Goal: Check status: Check status

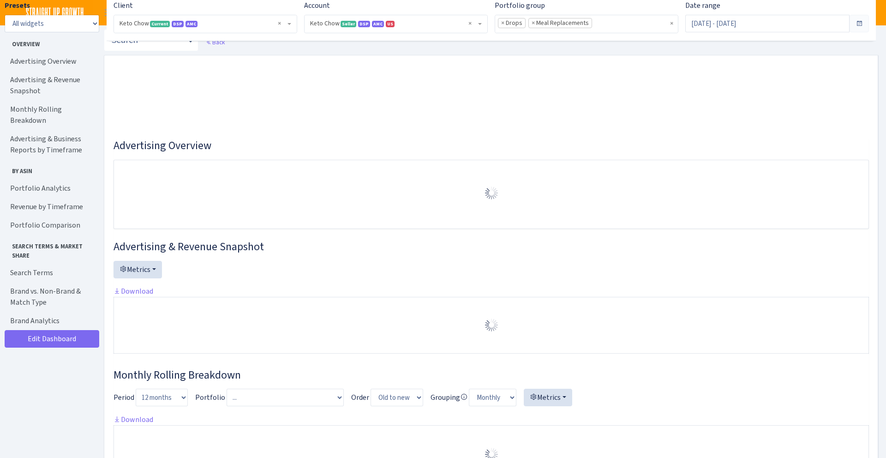
select select "2146680475088560"
select select "month"
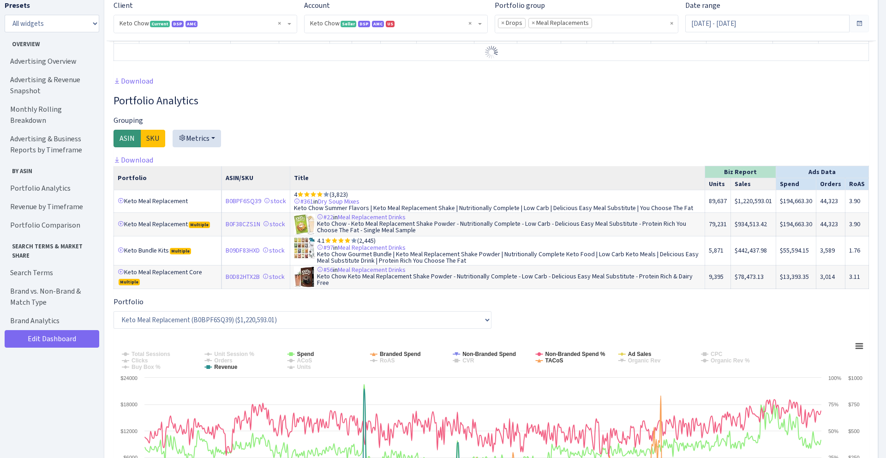
scroll to position [632, 0]
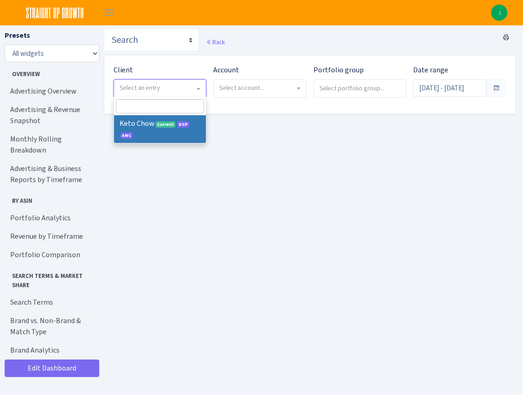
click at [193, 84] on span "Select an entry" at bounding box center [157, 88] width 75 height 9
select select "290"
select select
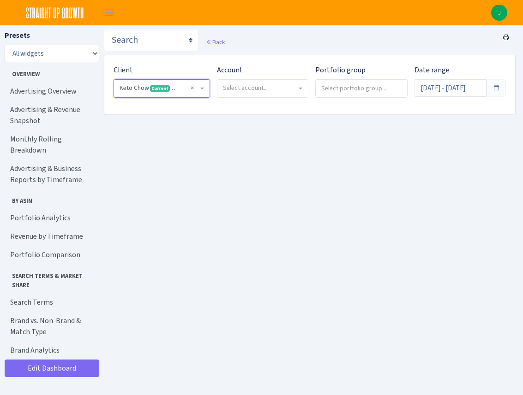
click at [288, 93] on span "Select account..." at bounding box center [262, 89] width 90 height 18
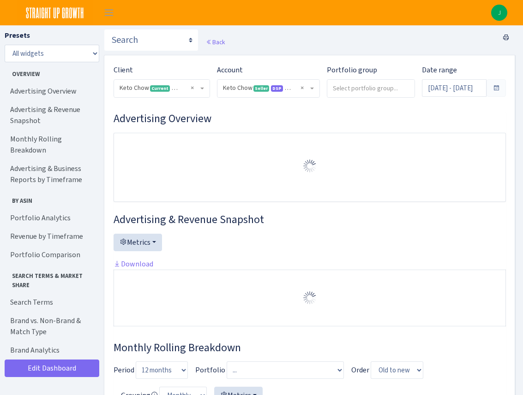
select select "2146680475088560"
click at [348, 90] on input "search" at bounding box center [370, 88] width 87 height 17
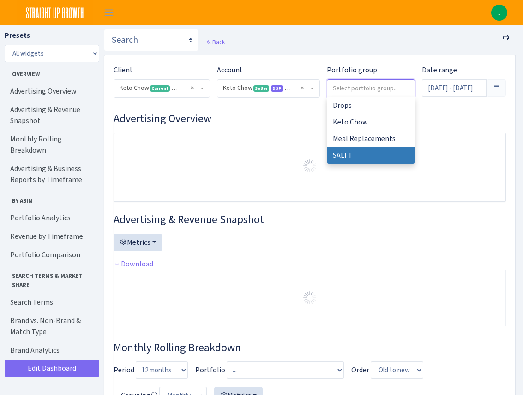
select select "SALTT"
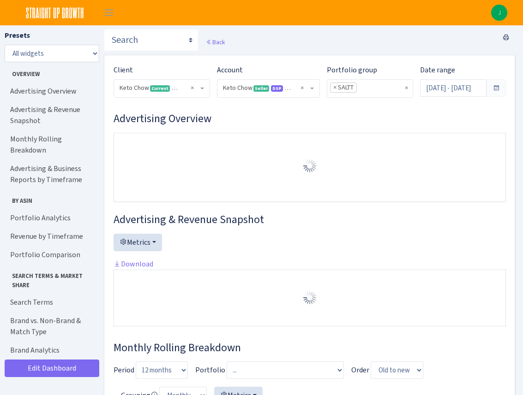
select select "2146680475088560"
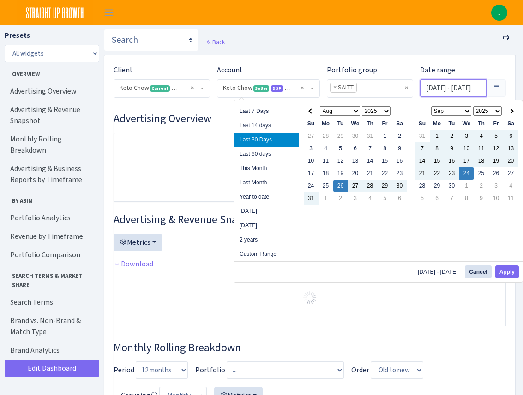
click at [477, 87] on input "Aug 26, 2025 - Sep 24, 2025" at bounding box center [453, 88] width 67 height 18
click at [510, 271] on button "Apply" at bounding box center [507, 272] width 24 height 13
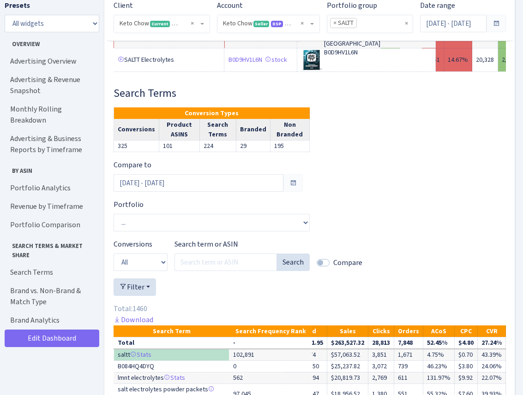
scroll to position [2780, 0]
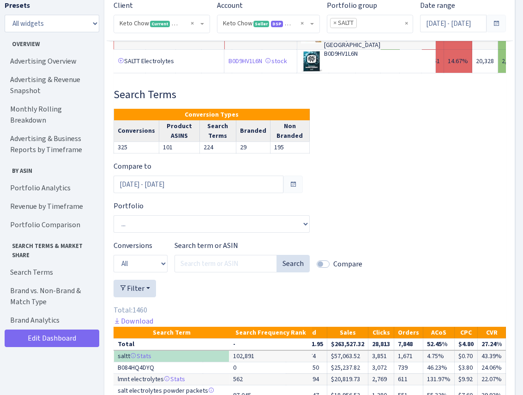
click at [292, 181] on span at bounding box center [292, 184] width 7 height 7
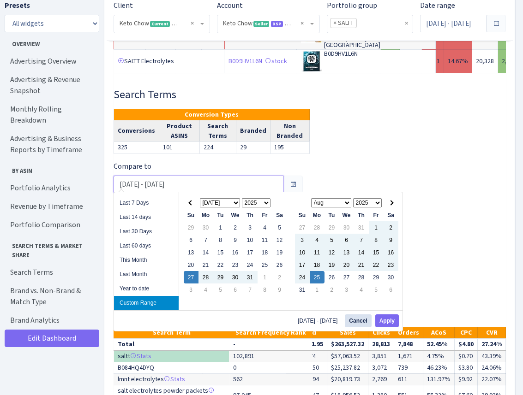
click at [241, 185] on input "Jul 27, 2025 - Aug 25, 2025" at bounding box center [199, 185] width 170 height 18
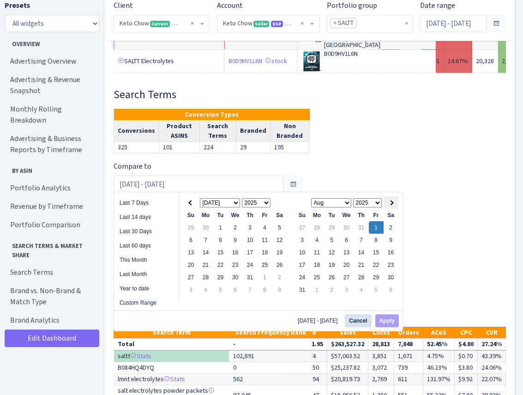
click at [391, 204] on span at bounding box center [390, 202] width 5 height 5
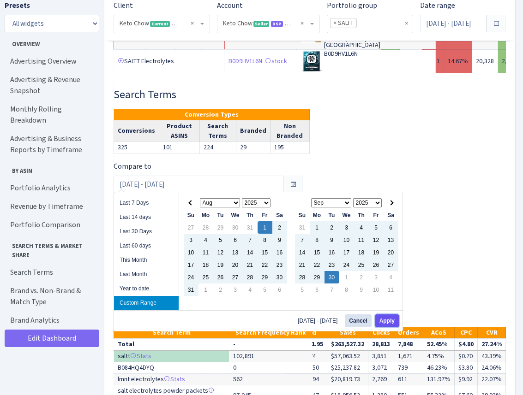
click at [391, 319] on button "Apply" at bounding box center [387, 321] width 24 height 13
type input "Aug 1, 2025 - Sep 30, 2025"
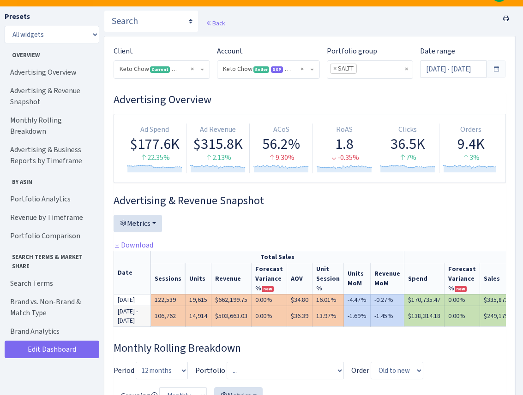
scroll to position [0, 0]
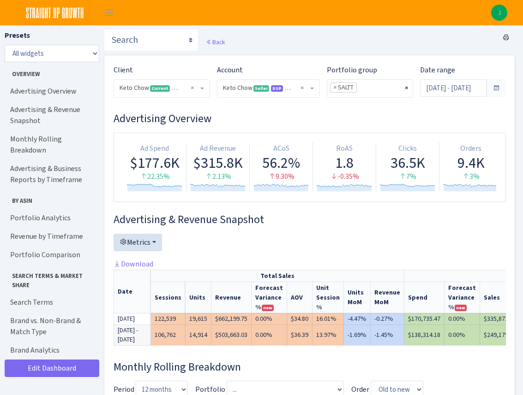
select select
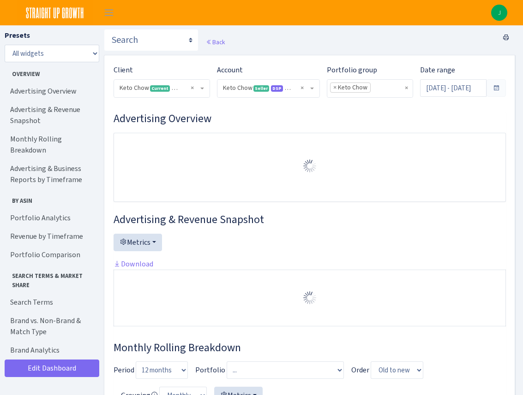
select select "2146680475088560"
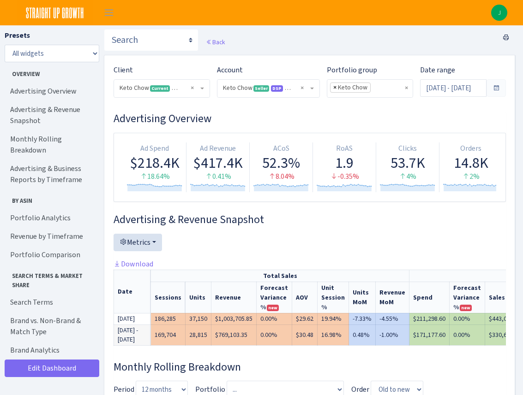
click at [333, 88] on span "×" at bounding box center [334, 87] width 3 height 9
select select
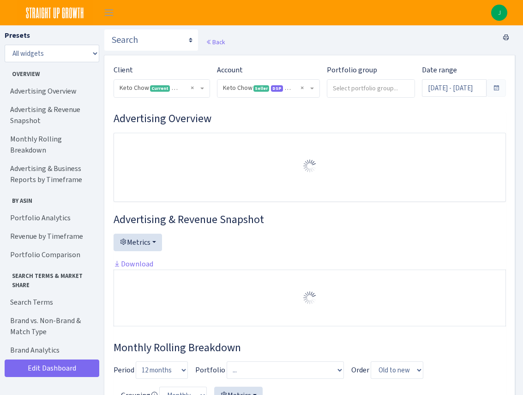
select select "2146680475088560"
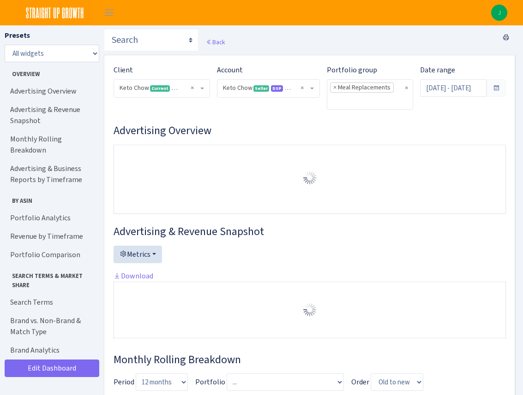
select select "2146680475088560"
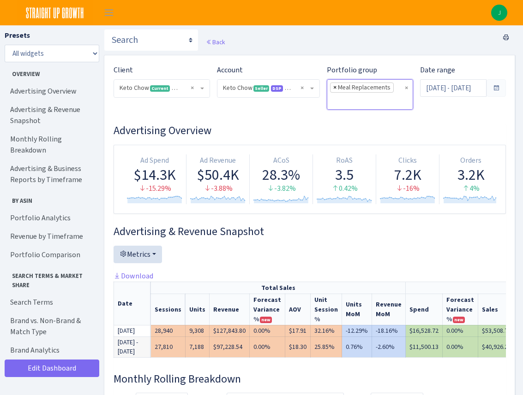
click at [333, 89] on span "×" at bounding box center [334, 87] width 3 height 9
select select
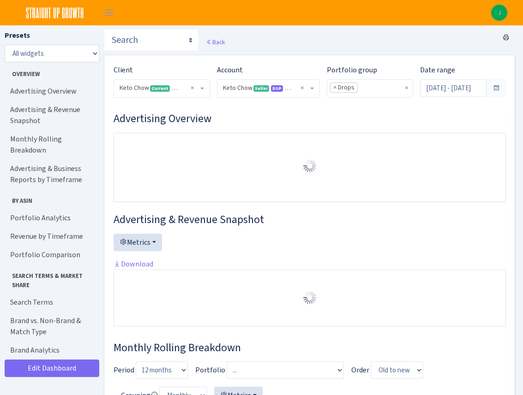
select select "2146680475088560"
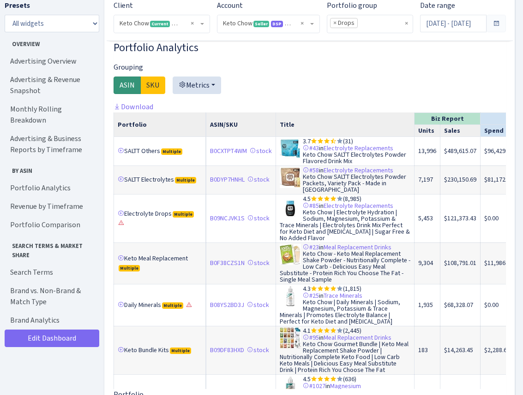
scroll to position [1450, 0]
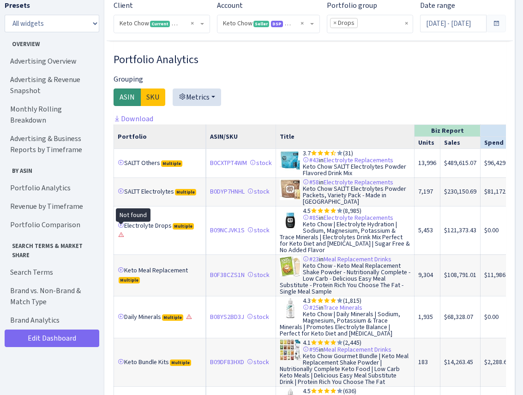
click at [122, 232] on icon at bounding box center [121, 235] width 6 height 6
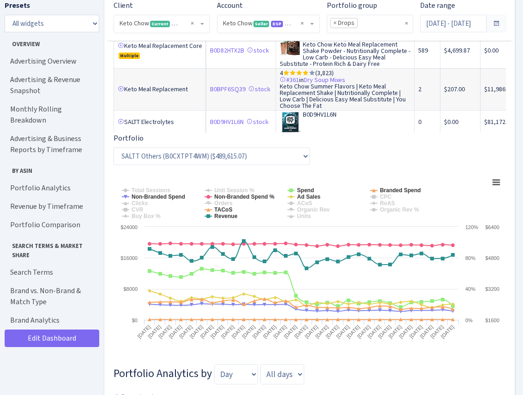
scroll to position [1720, 0]
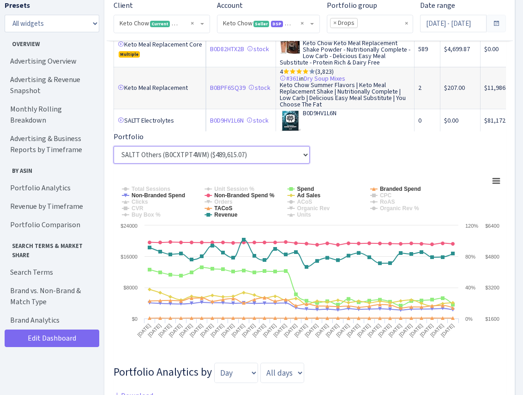
click at [301, 156] on select "SALTT Others (B0CXTPT4WM) ($489,615.07) SALTT Electrolytes (B0DYP7HNHL) ($230,1…" at bounding box center [212, 155] width 196 height 18
click at [114, 146] on select "SALTT Others (B0CXTPT4WM) ($489,615.07) SALTT Electrolytes (B0DYP7HNHL) ($230,1…" at bounding box center [212, 155] width 196 height 18
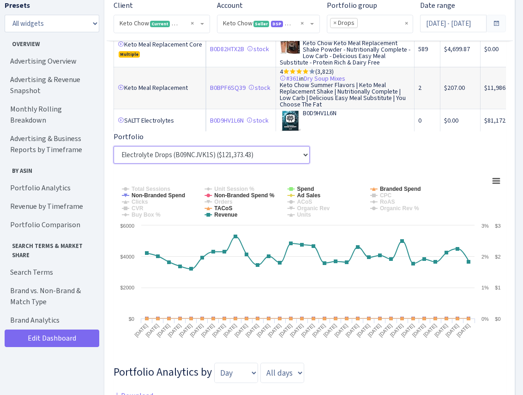
click at [302, 155] on select "SALTT Others (B0CXTPT4WM) ($489,615.07) SALTT Electrolytes (B0DYP7HNHL) ($230,1…" at bounding box center [212, 155] width 196 height 18
click at [304, 152] on select "SALTT Others (B0CXTPT4WM) ($489,615.07) SALTT Electrolytes (B0DYP7HNHL) ($230,1…" at bounding box center [212, 155] width 196 height 18
click at [114, 146] on select "SALTT Others (B0CXTPT4WM) ($489,615.07) SALTT Electrolytes (B0DYP7HNHL) ($230,1…" at bounding box center [212, 155] width 196 height 18
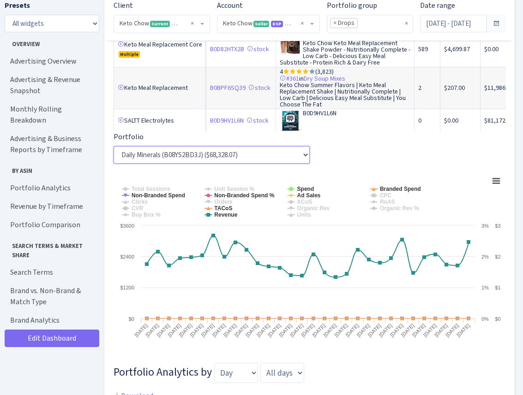
click at [304, 153] on select "SALTT Others (B0CXTPT4WM) ($489,615.07) SALTT Electrolytes (B0DYP7HNHL) ($230,1…" at bounding box center [212, 155] width 196 height 18
click at [114, 146] on select "SALTT Others (B0CXTPT4WM) ($489,615.07) SALTT Electrolytes (B0DYP7HNHL) ($230,1…" at bounding box center [212, 155] width 196 height 18
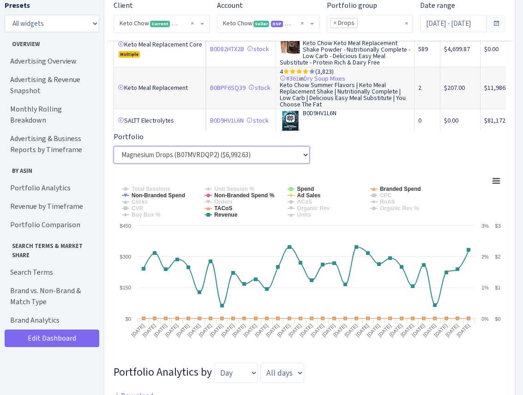
click at [303, 156] on select "SALTT Others (B0CXTPT4WM) ($489,615.07) SALTT Electrolytes (B0DYP7HNHL) ($230,1…" at bounding box center [212, 155] width 196 height 18
click at [114, 146] on select "SALTT Others (B0CXTPT4WM) ($489,615.07) SALTT Electrolytes (B0DYP7HNHL) ($230,1…" at bounding box center [212, 155] width 196 height 18
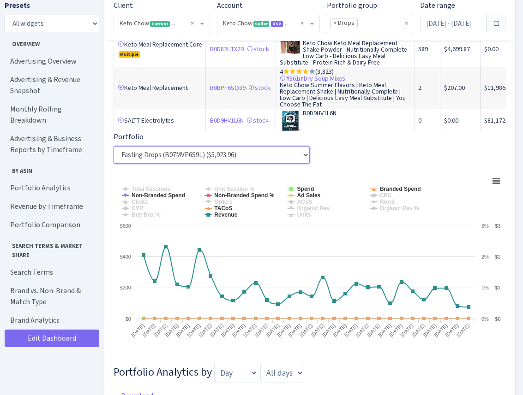
click at [305, 153] on select "SALTT Others (B0CXTPT4WM) ($489,615.07) SALTT Electrolytes (B0DYP7HNHL) ($230,1…" at bounding box center [212, 155] width 196 height 18
select select "Daily Minerals^^^^^^B08YS2BD3J"
click at [114, 146] on select "SALTT Others (B0CXTPT4WM) ($489,615.07) SALTT Electrolytes (B0DYP7HNHL) ($230,1…" at bounding box center [212, 155] width 196 height 18
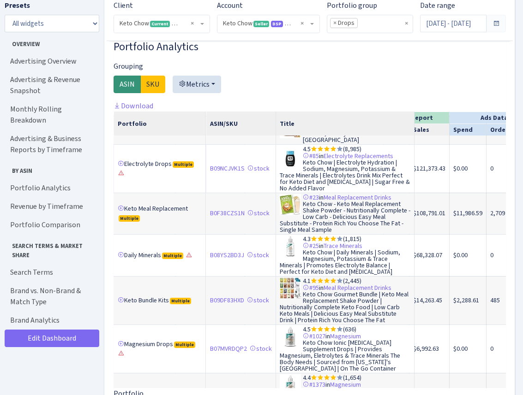
scroll to position [0, 31]
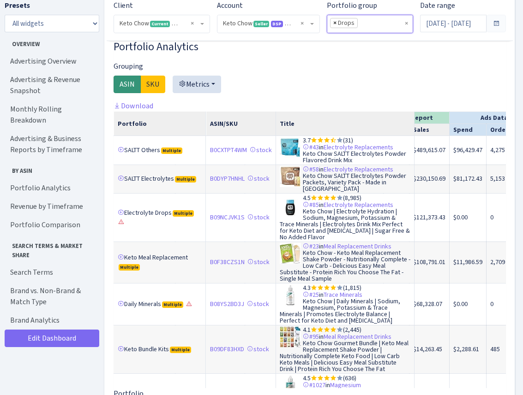
click at [333, 22] on span "×" at bounding box center [334, 22] width 3 height 9
select select
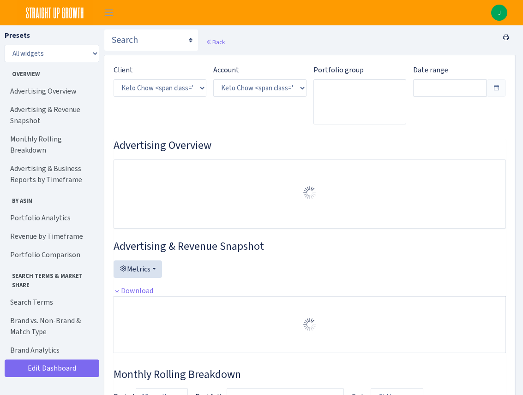
select select "2146680475088560"
type input "[DATE] - [DATE]"
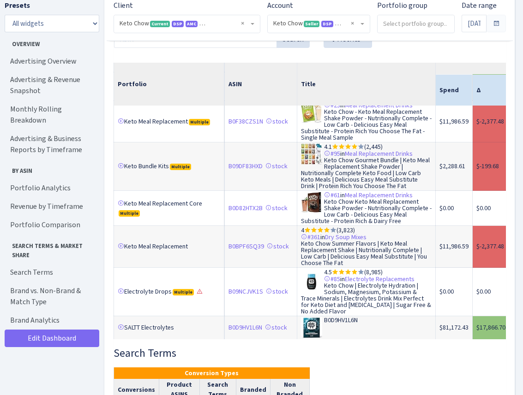
scroll to position [62, 0]
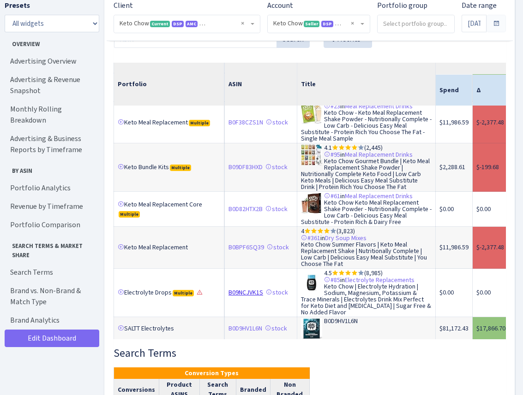
click at [236, 293] on link "B09NCJVK1S" at bounding box center [245, 292] width 35 height 9
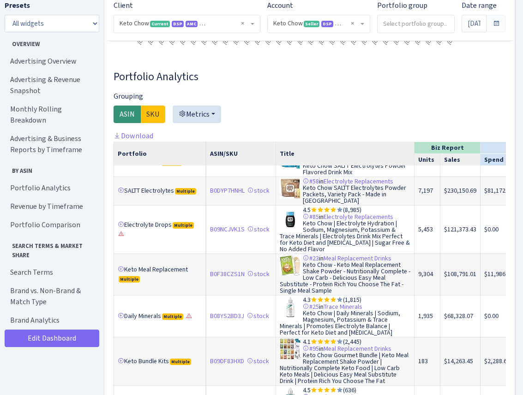
scroll to position [0, 0]
